Goal: Transaction & Acquisition: Book appointment/travel/reservation

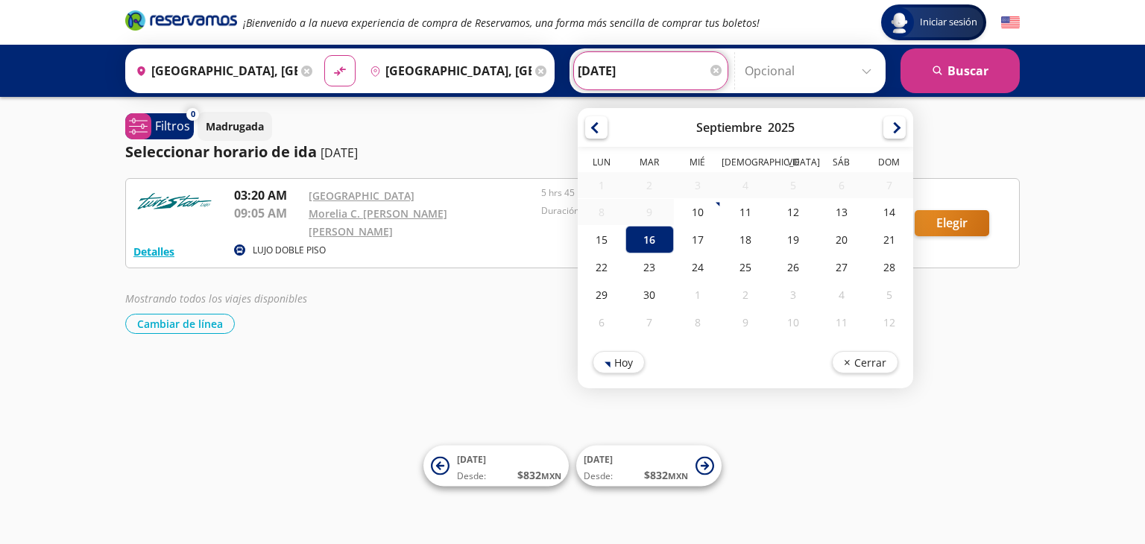
click at [650, 69] on input "[DATE]" at bounding box center [651, 70] width 146 height 37
click at [790, 237] on div "19" at bounding box center [794, 240] width 48 height 28
type input "[DATE]"
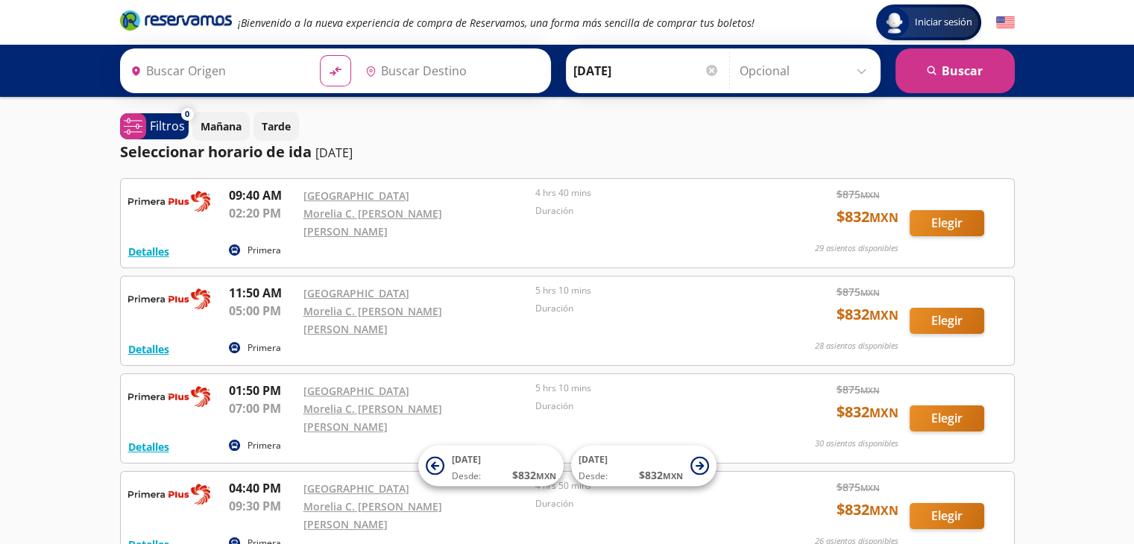
type input "[GEOGRAPHIC_DATA], [GEOGRAPHIC_DATA]"
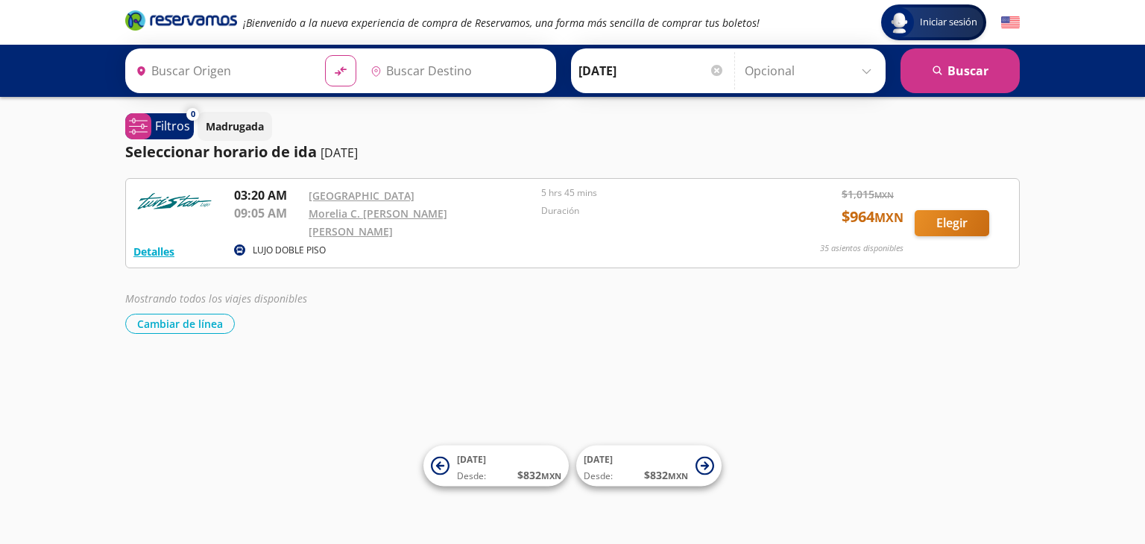
type input "[GEOGRAPHIC_DATA], [GEOGRAPHIC_DATA]"
click at [609, 67] on input "[DATE]" at bounding box center [652, 70] width 146 height 37
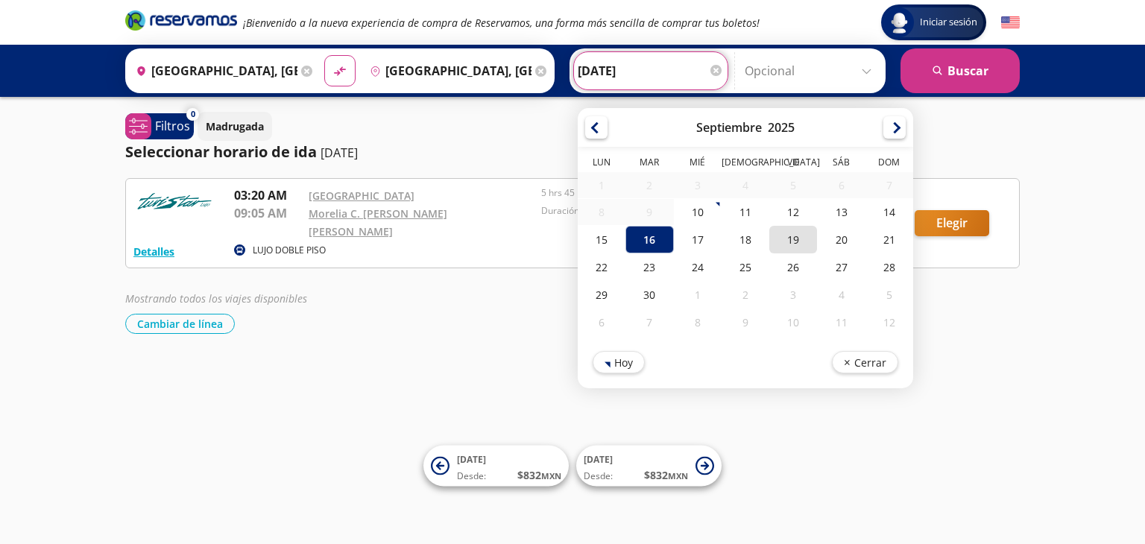
click at [779, 239] on div "19" at bounding box center [794, 240] width 48 height 28
type input "19-Sep-25"
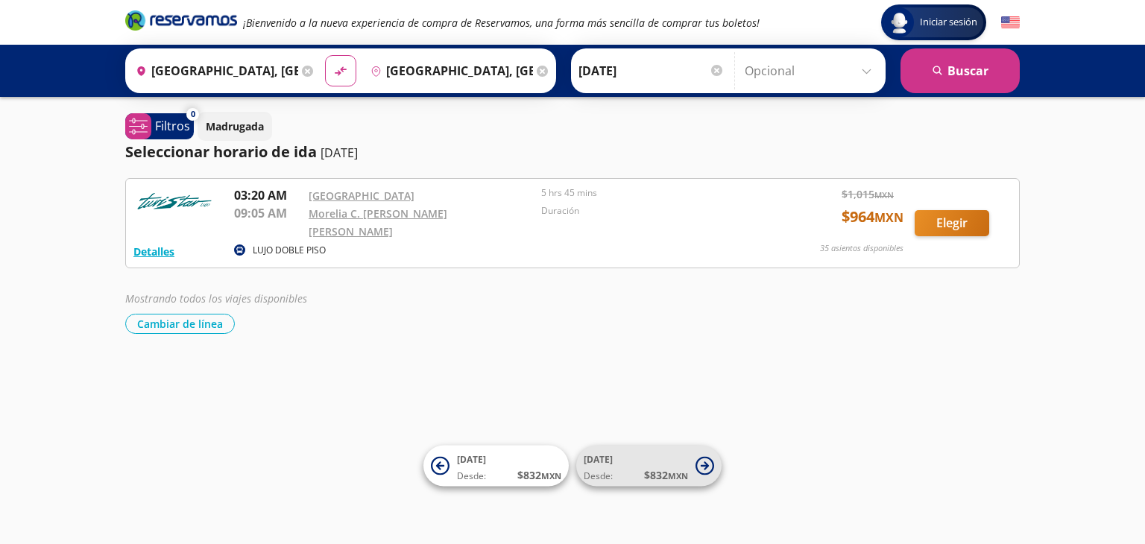
click at [671, 464] on span "17 Sep Desde: $ 832 MXN" at bounding box center [636, 467] width 104 height 34
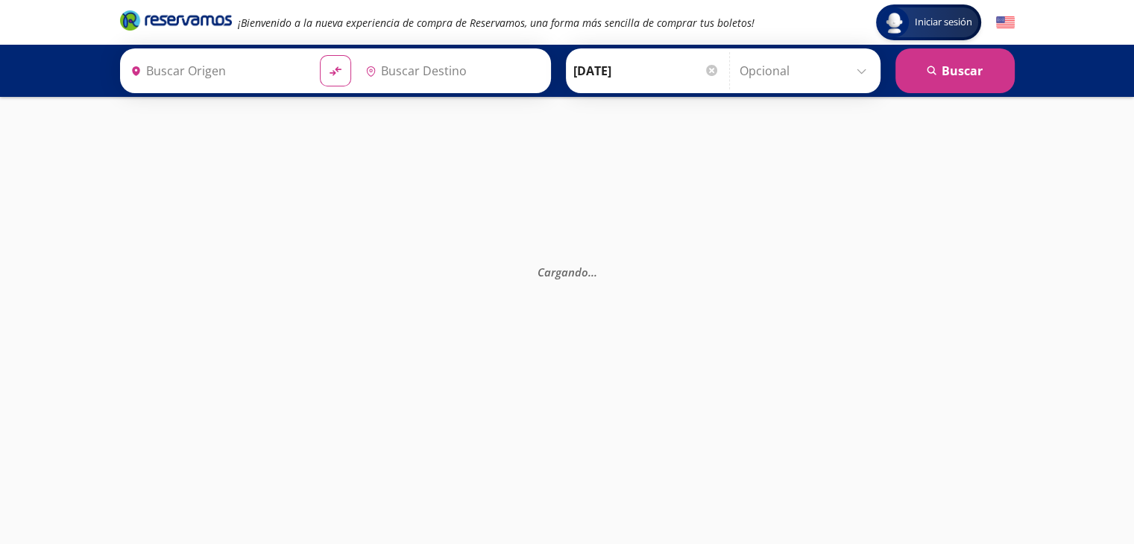
type input "[GEOGRAPHIC_DATA], [GEOGRAPHIC_DATA]"
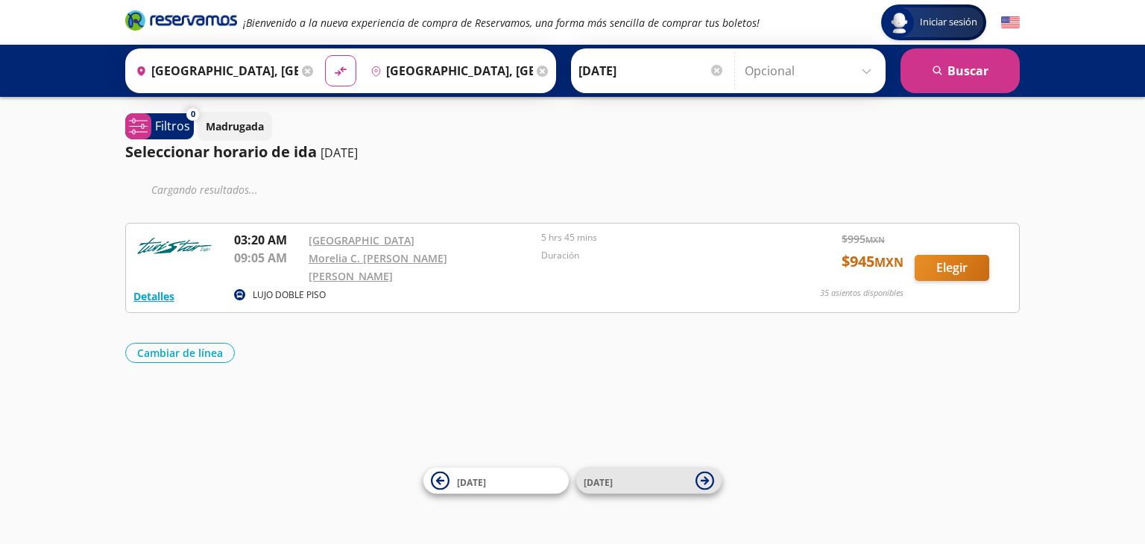
click at [647, 485] on span "18 Sep" at bounding box center [636, 481] width 104 height 18
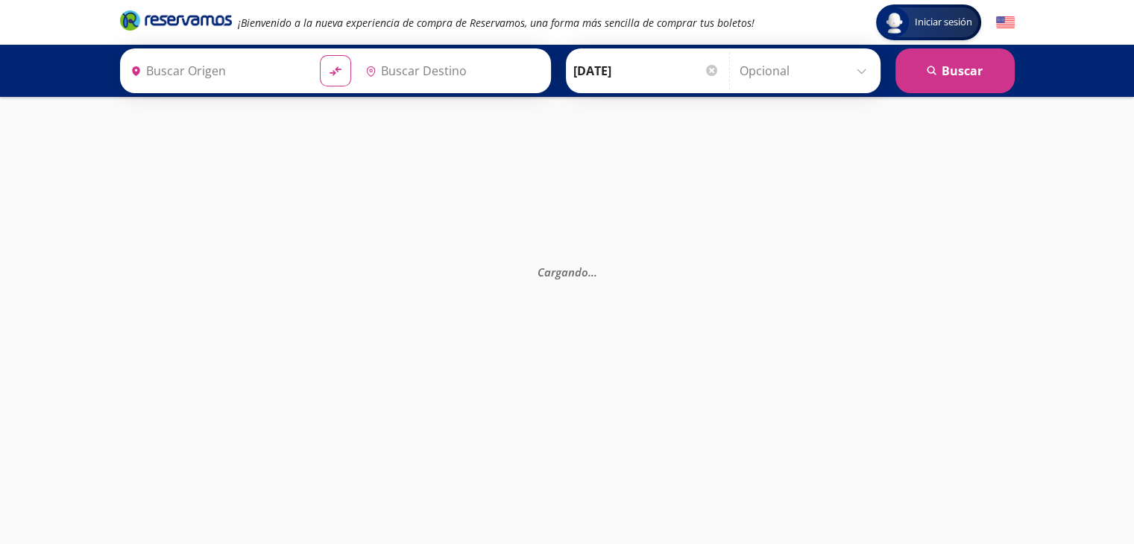
type input "[GEOGRAPHIC_DATA], [GEOGRAPHIC_DATA]"
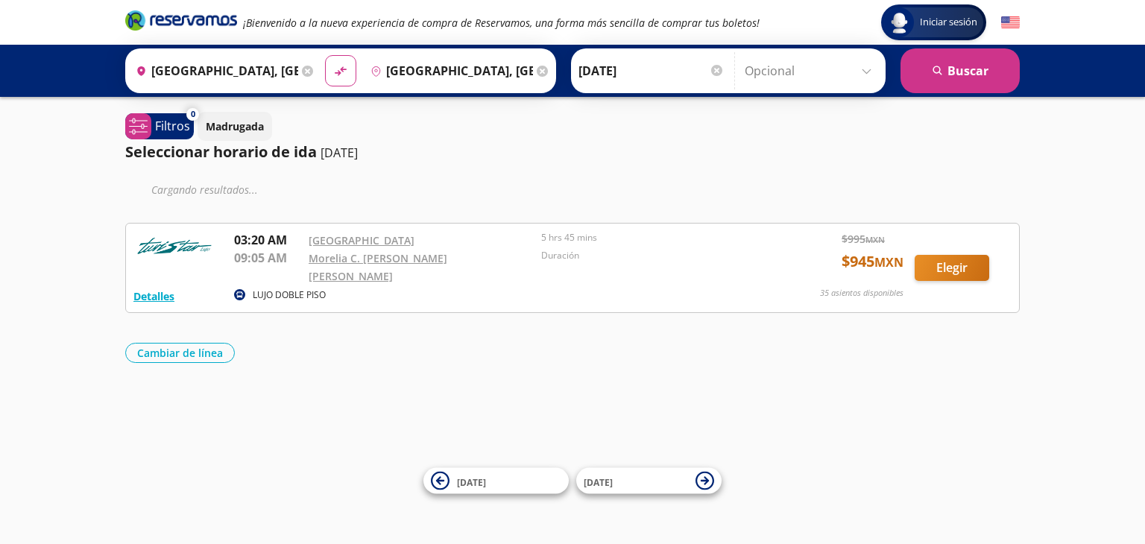
click at [307, 66] on icon at bounding box center [307, 71] width 11 height 11
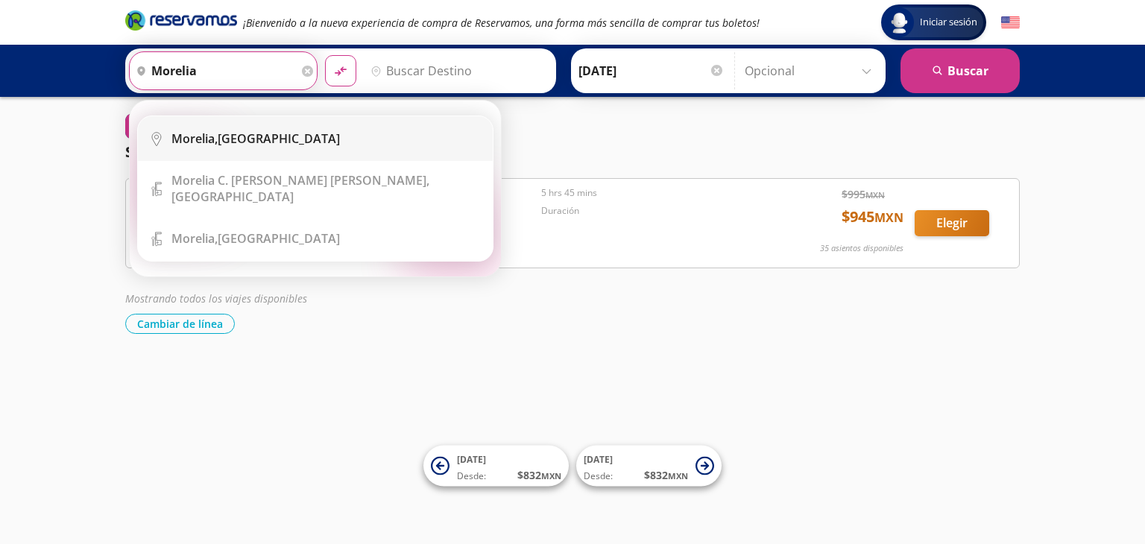
click at [248, 136] on div "Morelia, Michoacán" at bounding box center [256, 139] width 169 height 16
type input "[GEOGRAPHIC_DATA], [GEOGRAPHIC_DATA]"
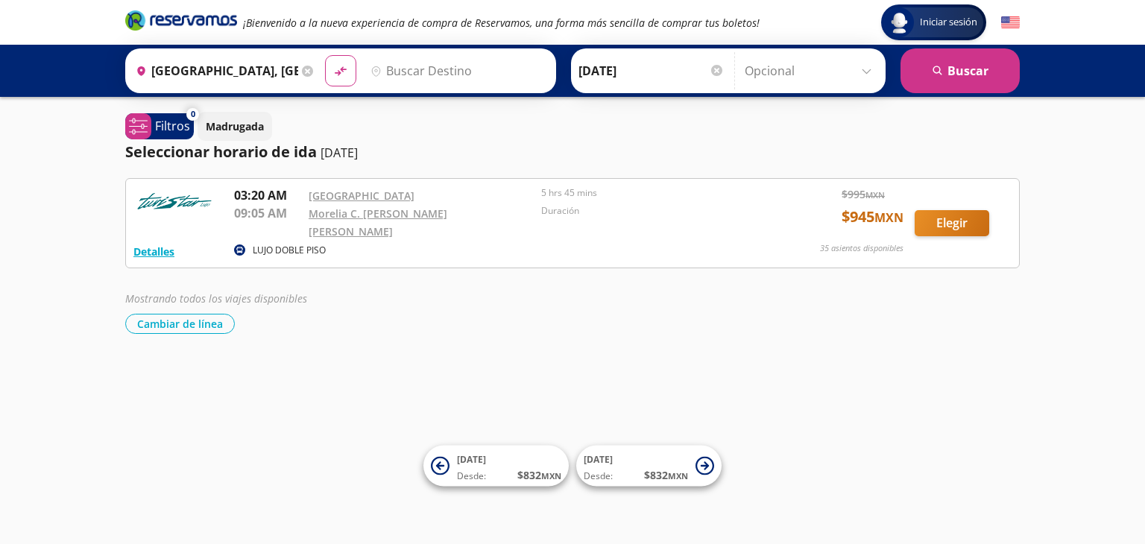
click at [406, 81] on input "Destino" at bounding box center [456, 70] width 183 height 37
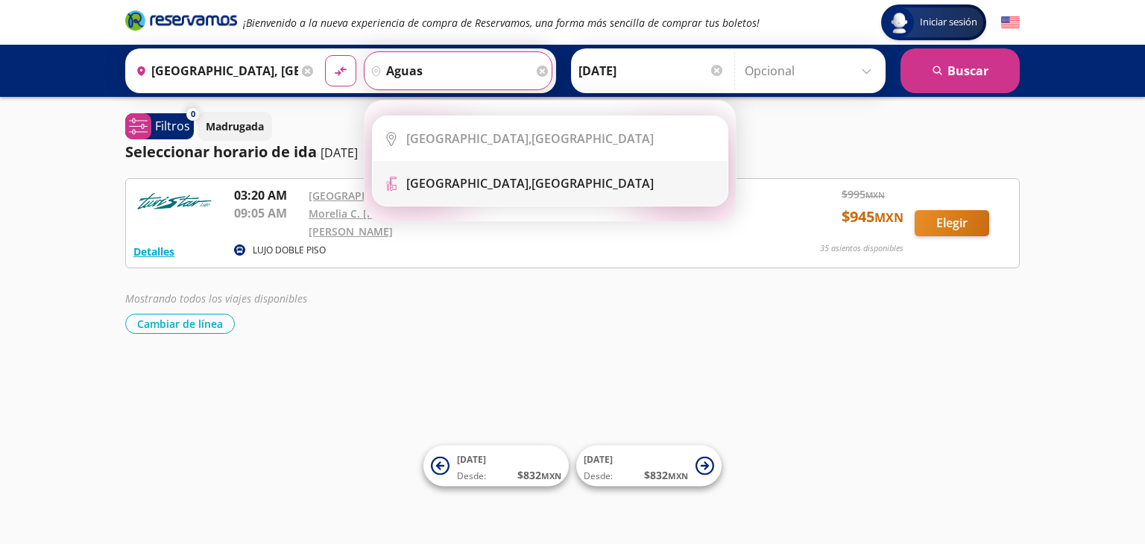
click at [450, 183] on b "[GEOGRAPHIC_DATA]," at bounding box center [468, 183] width 125 height 16
type input "[GEOGRAPHIC_DATA], [GEOGRAPHIC_DATA]"
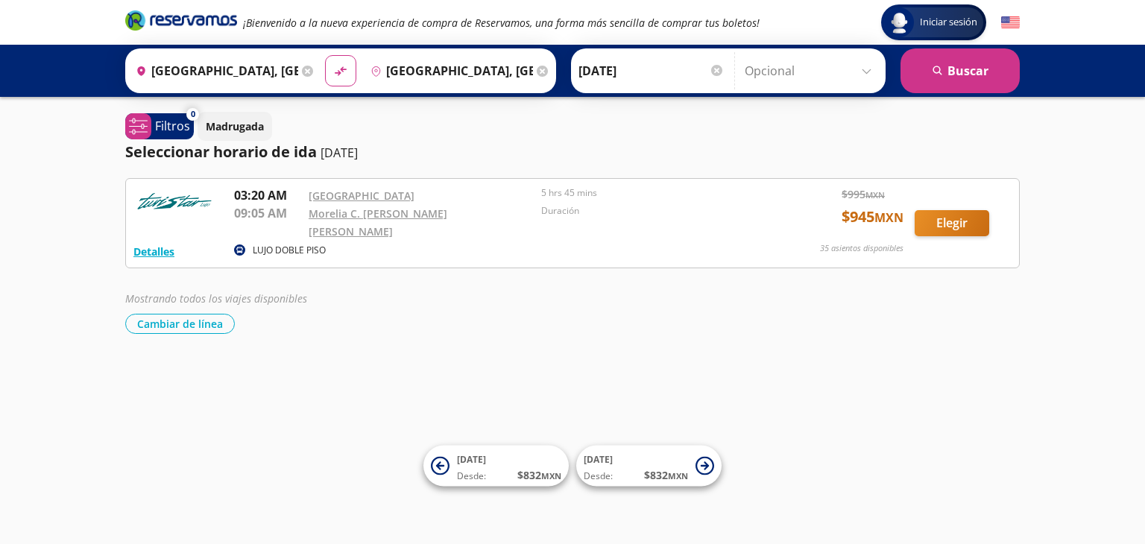
click at [268, 60] on input "[GEOGRAPHIC_DATA], [GEOGRAPHIC_DATA]" at bounding box center [214, 70] width 169 height 37
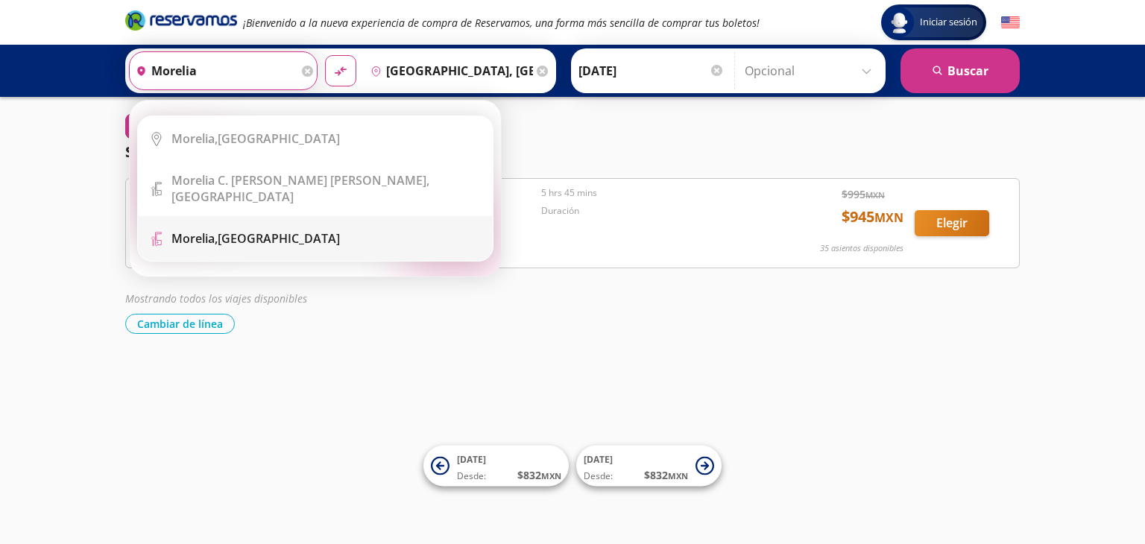
click at [275, 230] on div "[GEOGRAPHIC_DATA], [GEOGRAPHIC_DATA]" at bounding box center [256, 238] width 169 height 16
type input "[GEOGRAPHIC_DATA], [GEOGRAPHIC_DATA]"
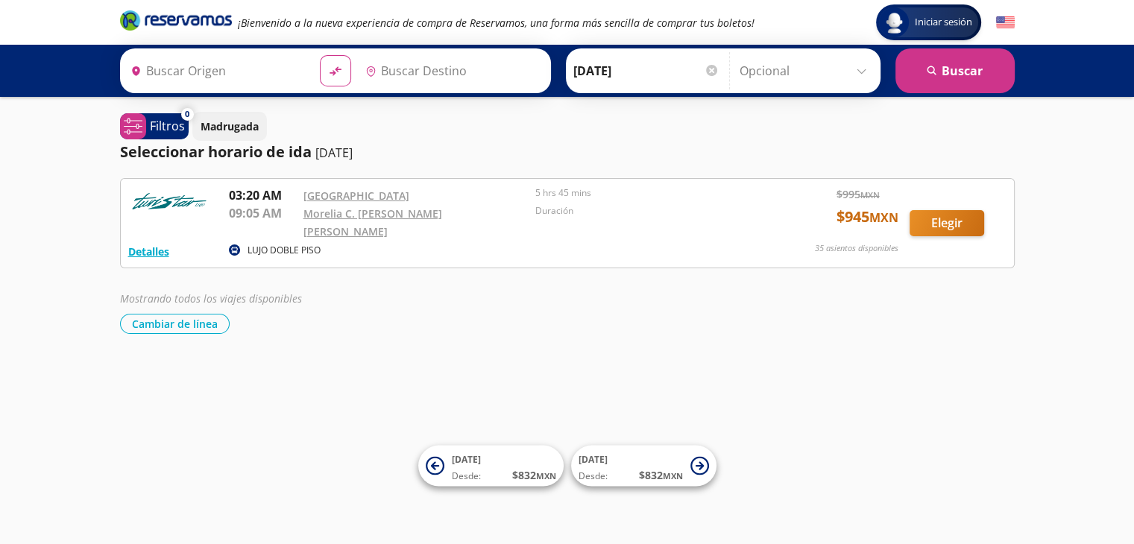
type input "[GEOGRAPHIC_DATA], [GEOGRAPHIC_DATA]"
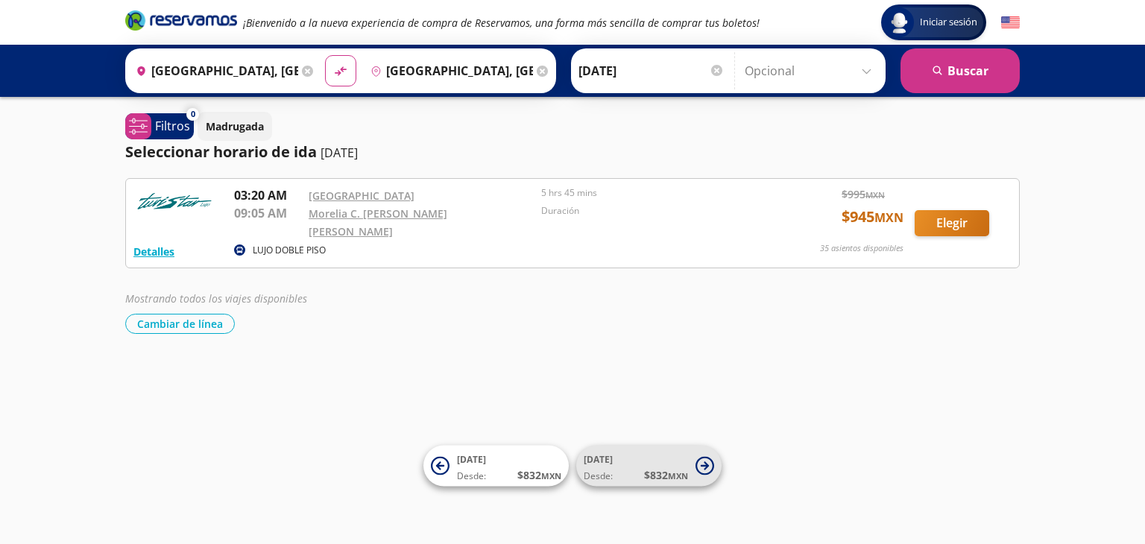
click at [658, 463] on span "[DATE] Desde: $ 832 MXN" at bounding box center [636, 467] width 104 height 34
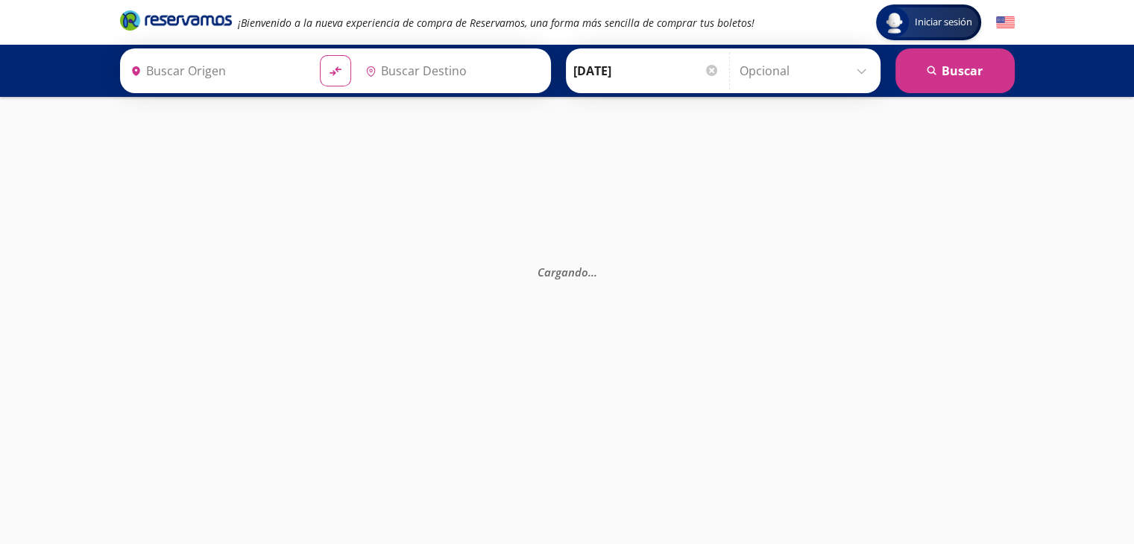
type input "[GEOGRAPHIC_DATA], [GEOGRAPHIC_DATA]"
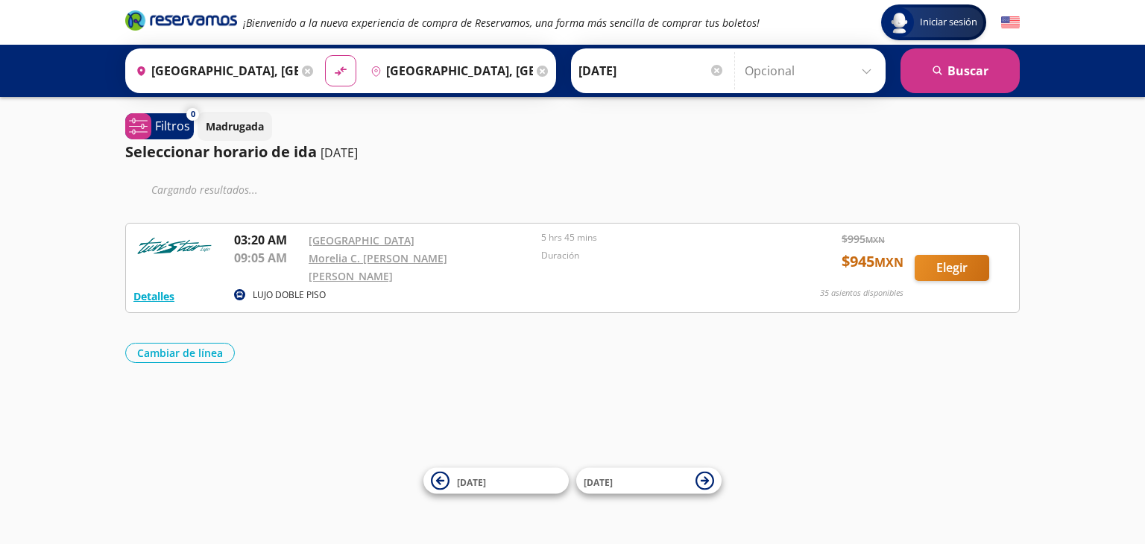
click at [302, 68] on icon at bounding box center [307, 71] width 11 height 11
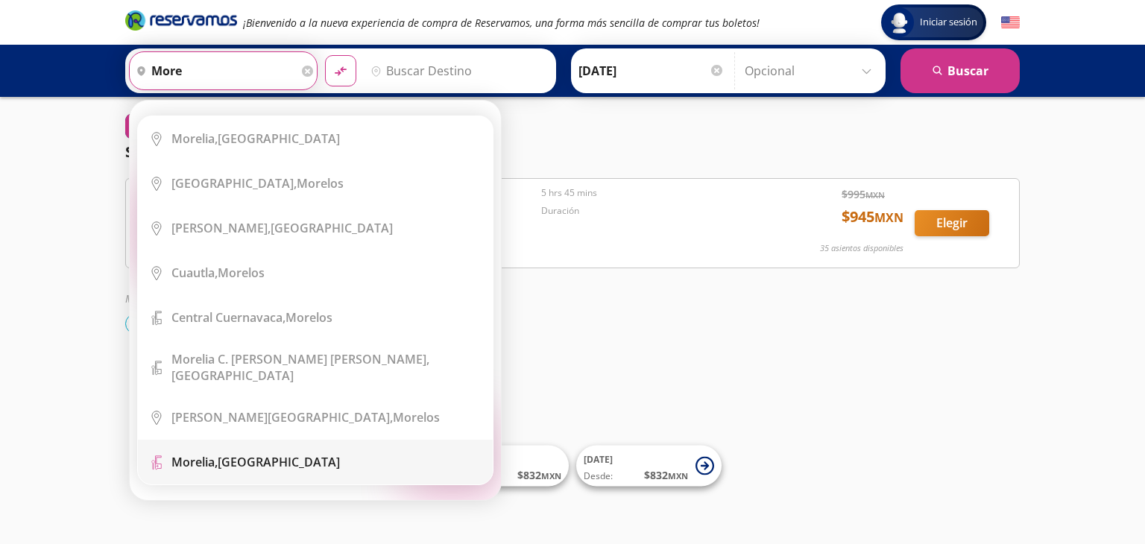
click at [251, 454] on div "[GEOGRAPHIC_DATA], [GEOGRAPHIC_DATA]" at bounding box center [256, 462] width 169 height 16
type input "[GEOGRAPHIC_DATA], [GEOGRAPHIC_DATA]"
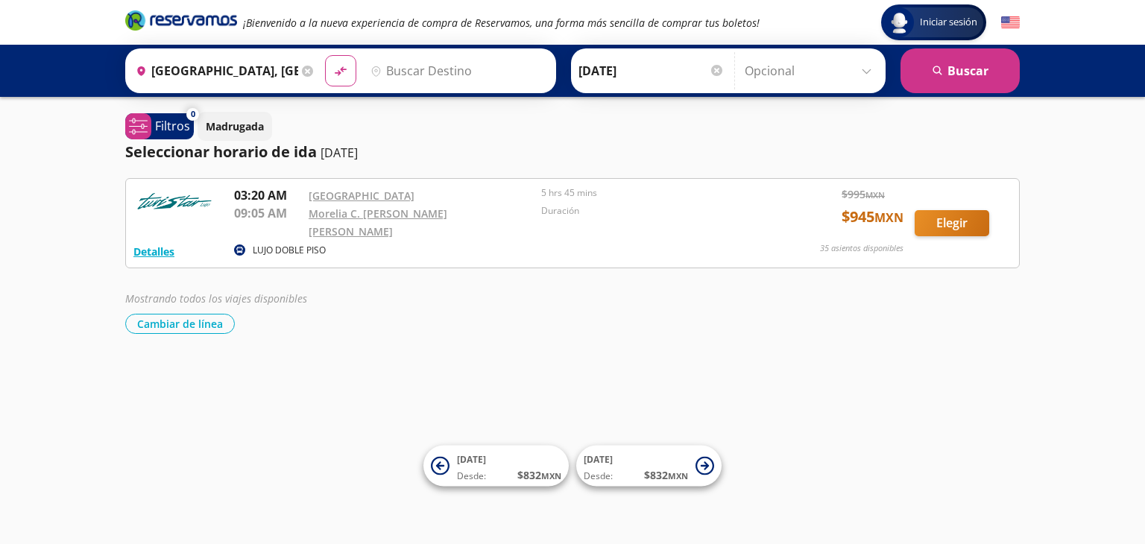
click at [441, 68] on input "Destino" at bounding box center [456, 70] width 183 height 37
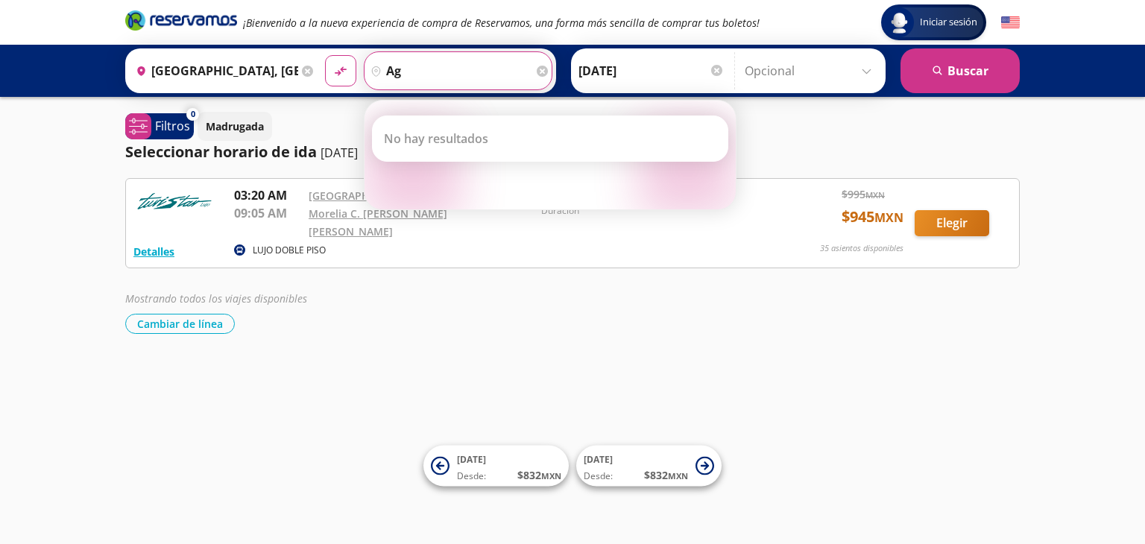
type input "a"
type input "aguascalientes"
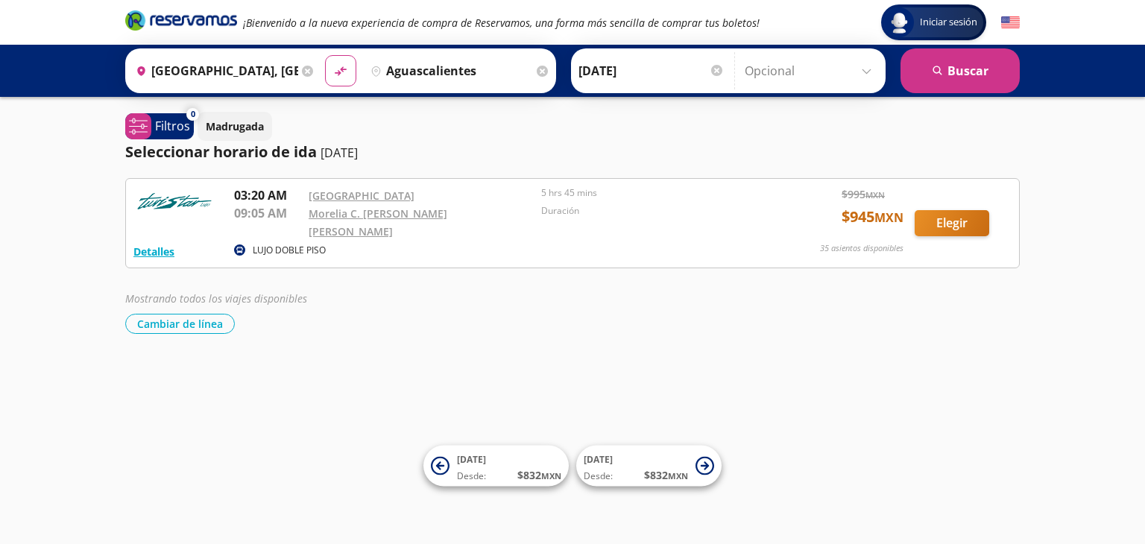
click at [302, 69] on icon at bounding box center [307, 71] width 11 height 11
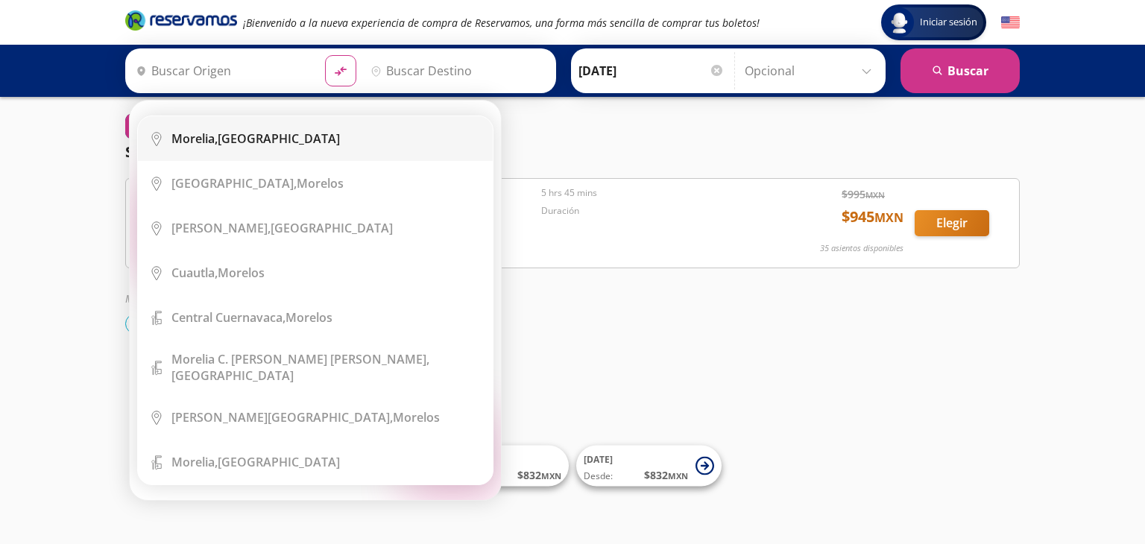
click at [251, 132] on div "[GEOGRAPHIC_DATA], [GEOGRAPHIC_DATA]" at bounding box center [256, 139] width 169 height 16
type input "[GEOGRAPHIC_DATA], [GEOGRAPHIC_DATA]"
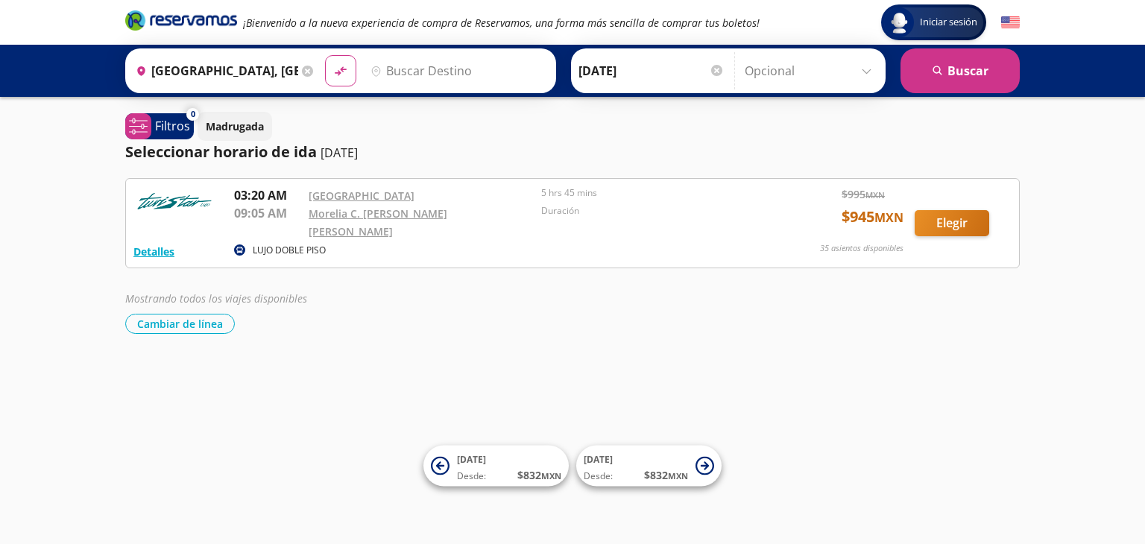
click at [415, 72] on input "Destino" at bounding box center [456, 70] width 183 height 37
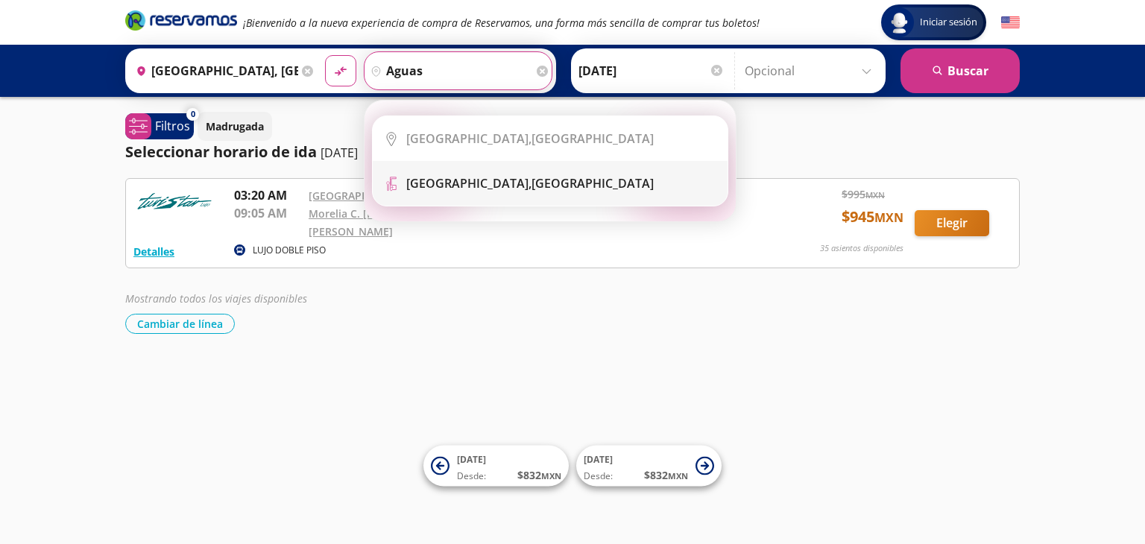
click at [452, 184] on b "[GEOGRAPHIC_DATA]," at bounding box center [468, 183] width 125 height 16
type input "[GEOGRAPHIC_DATA], [GEOGRAPHIC_DATA]"
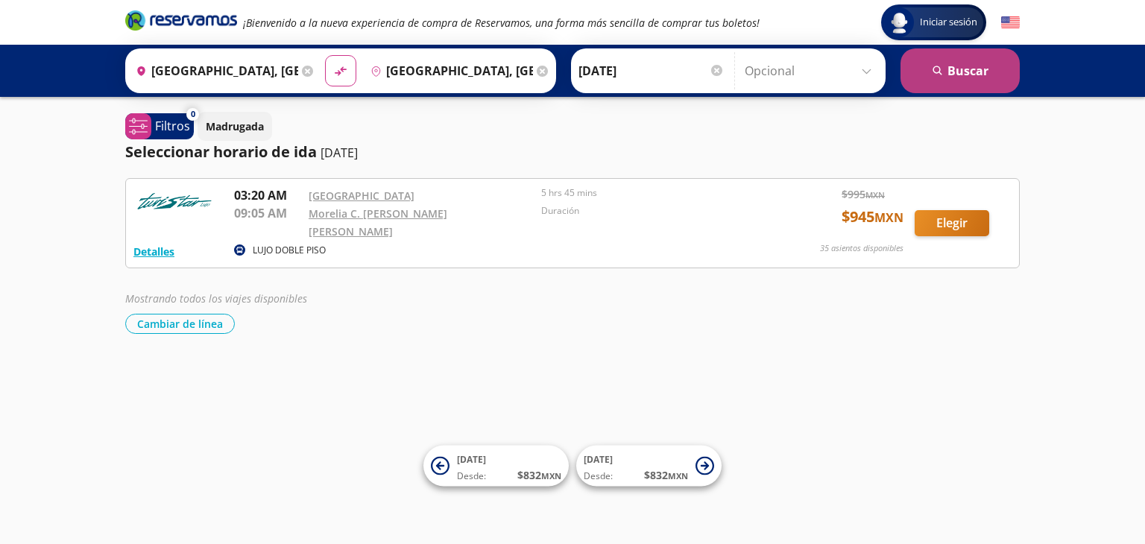
click at [977, 67] on button "search [GEOGRAPHIC_DATA]" at bounding box center [960, 70] width 119 height 45
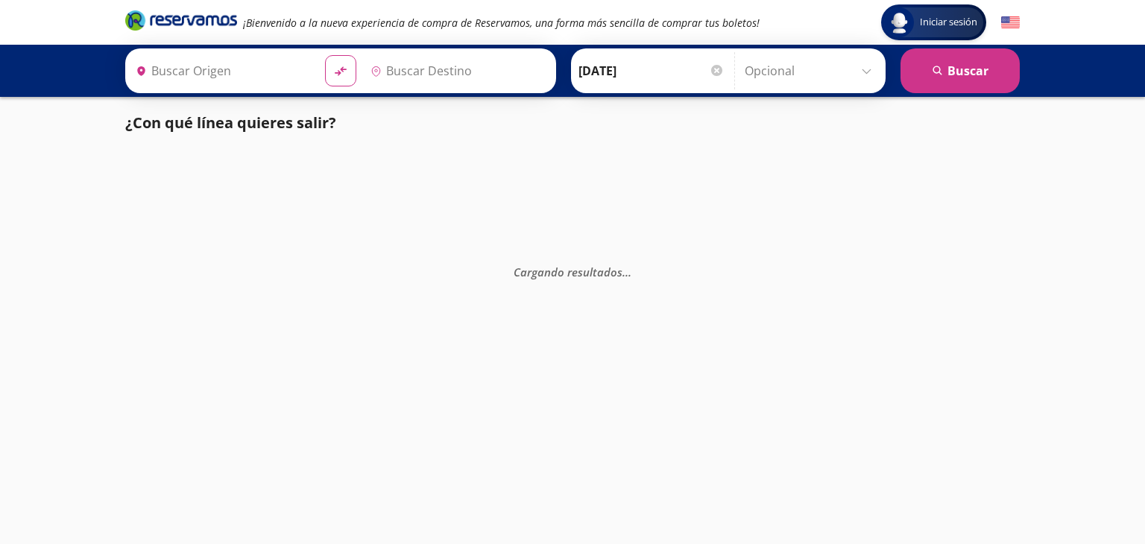
type input "[GEOGRAPHIC_DATA], [GEOGRAPHIC_DATA]"
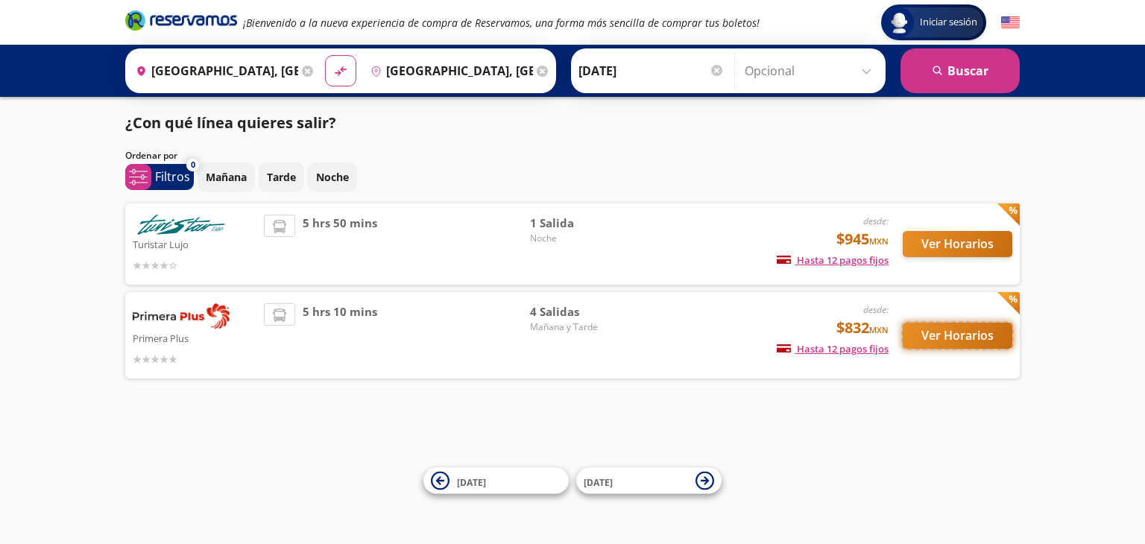
click at [933, 332] on button "Ver Horarios" at bounding box center [958, 336] width 110 height 26
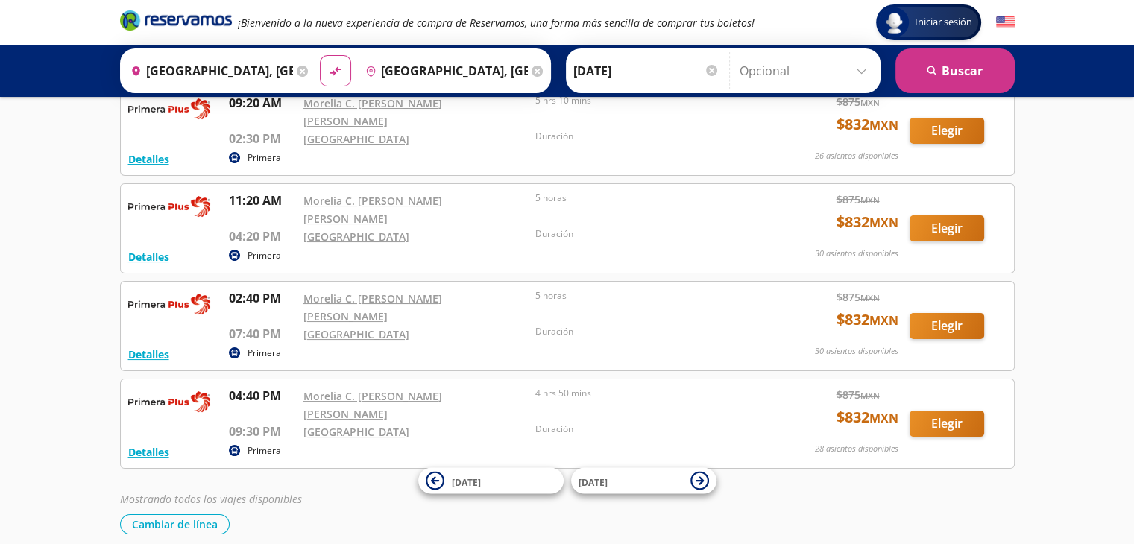
scroll to position [116, 0]
